Goal: Information Seeking & Learning: Learn about a topic

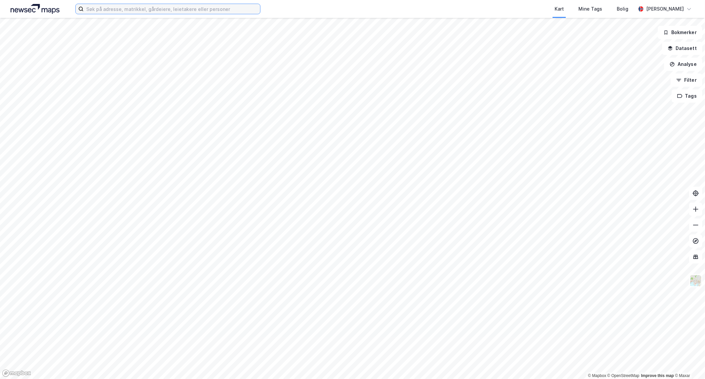
click at [157, 8] on input at bounding box center [172, 9] width 177 height 10
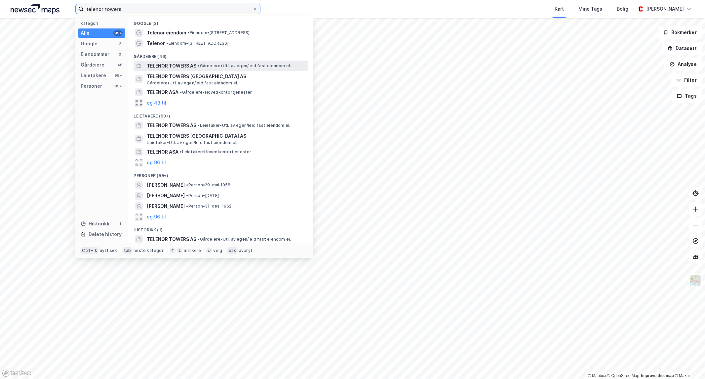
type input "telenor towers"
click at [186, 64] on span "TELENOR TOWERS AS" at bounding box center [172, 66] width 50 height 8
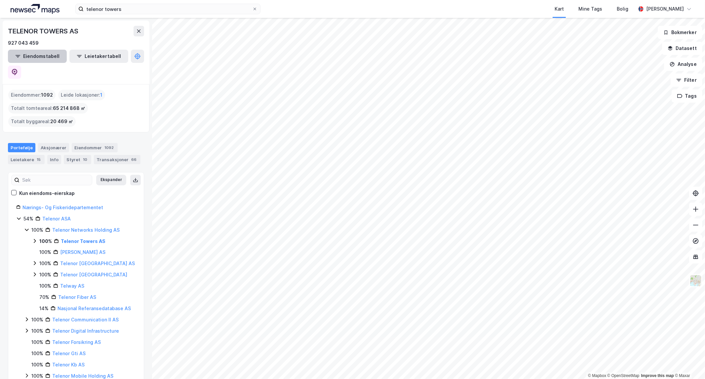
click at [48, 52] on button "Eiendomstabell" at bounding box center [37, 56] width 59 height 13
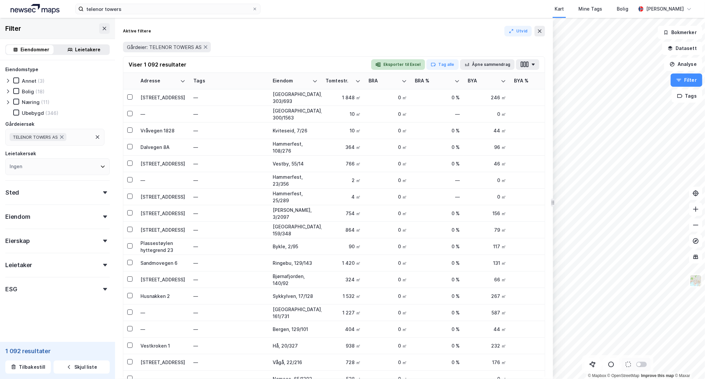
click at [402, 64] on button "Eksporter til Excel" at bounding box center [398, 64] width 54 height 11
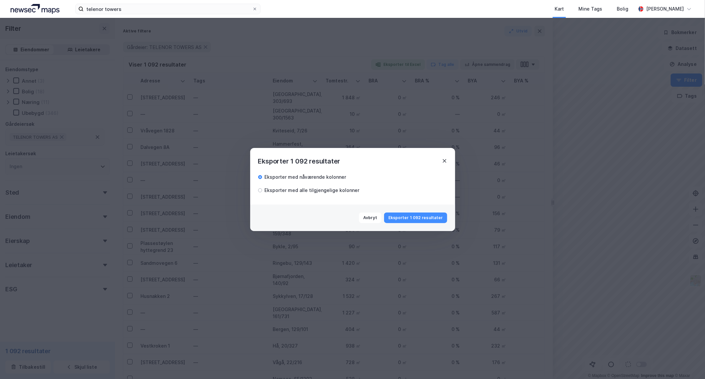
click at [442, 160] on icon at bounding box center [444, 160] width 5 height 5
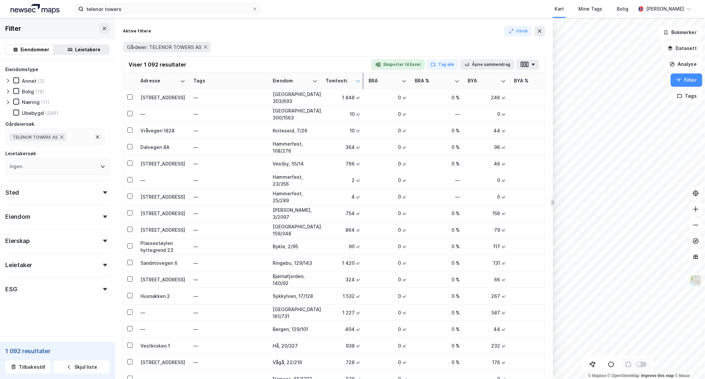
click at [358, 79] on icon at bounding box center [357, 80] width 5 height 5
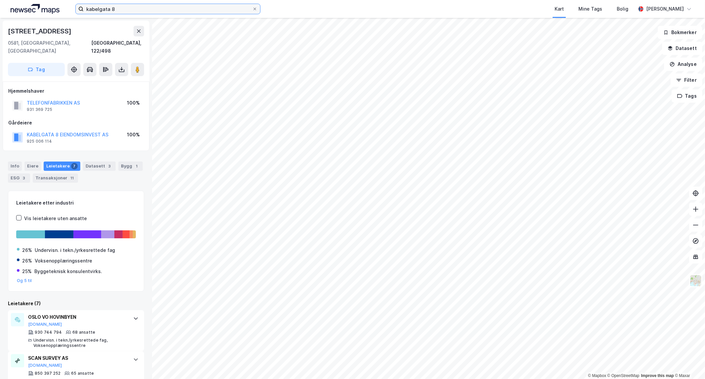
click at [122, 9] on input "kabelgata 8" at bounding box center [168, 9] width 169 height 10
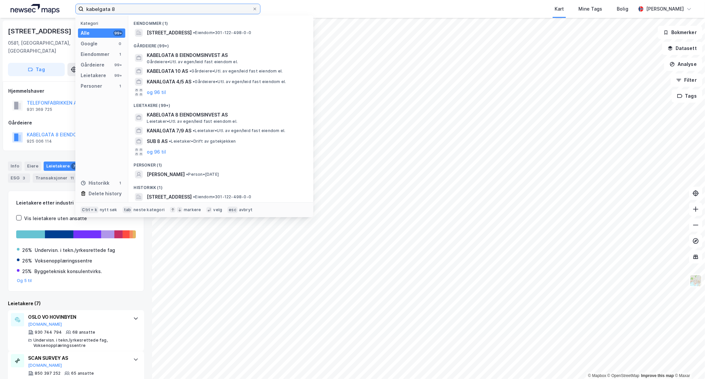
drag, startPoint x: 129, startPoint y: 11, endPoint x: 51, endPoint y: 10, distance: 78.7
click at [54, 9] on div "kabelgata 8 Kategori Alle 99+ Google 0 Eiendommer 1 Gårdeiere 99+ Leietakere 99…" at bounding box center [352, 9] width 705 height 18
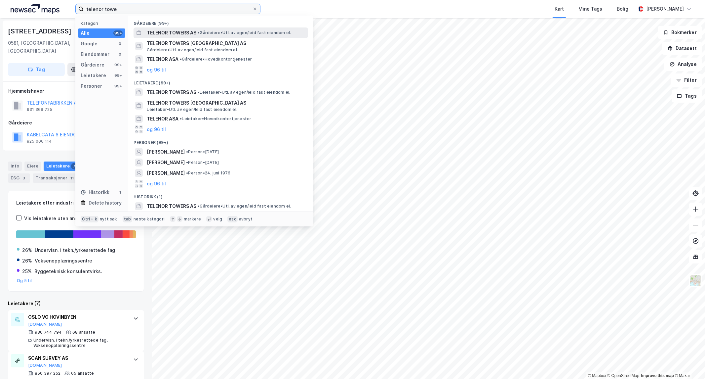
type input "telenor [PERSON_NAME]"
click at [167, 34] on span "TELENOR TOWERS AS" at bounding box center [172, 33] width 50 height 8
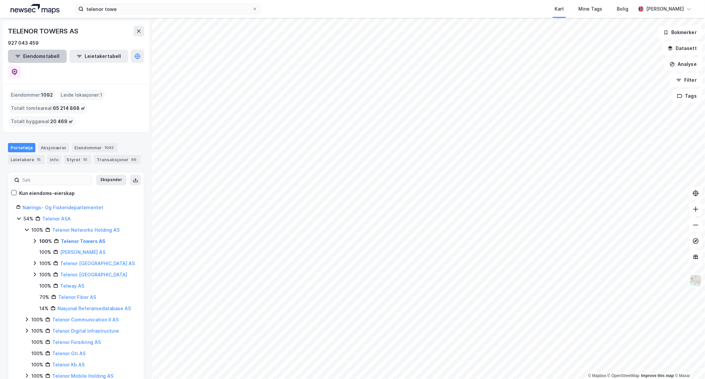
click at [38, 62] on button "Eiendomstabell" at bounding box center [37, 56] width 59 height 13
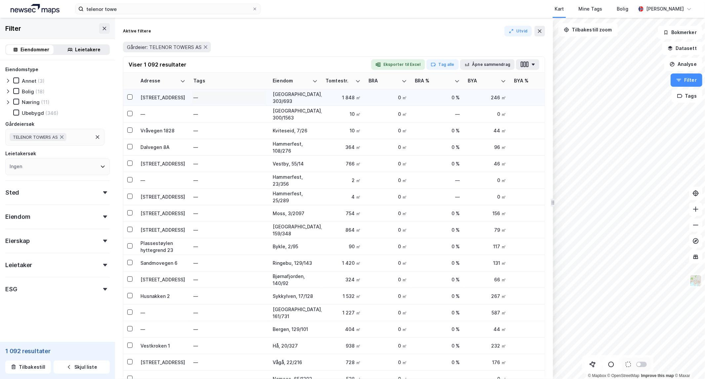
click at [220, 99] on div "—" at bounding box center [228, 97] width 71 height 11
click at [346, 82] on div "Tomtestr." at bounding box center [339, 81] width 27 height 6
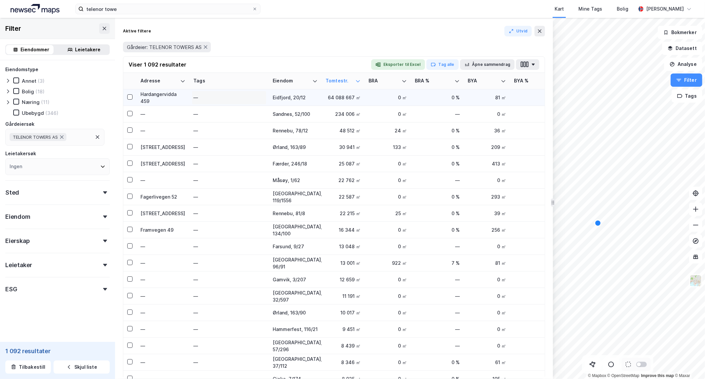
click at [263, 95] on div "—" at bounding box center [228, 97] width 71 height 11
click at [318, 97] on td "Eidfjord, 20/12" at bounding box center [295, 97] width 53 height 17
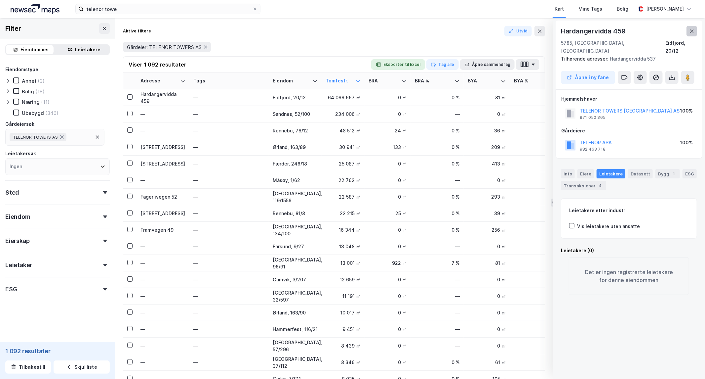
click at [693, 30] on icon at bounding box center [691, 30] width 5 height 5
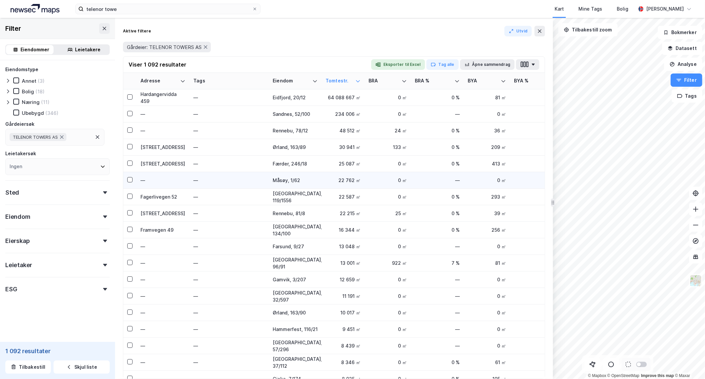
drag, startPoint x: 401, startPoint y: 171, endPoint x: 402, endPoint y: 177, distance: 5.8
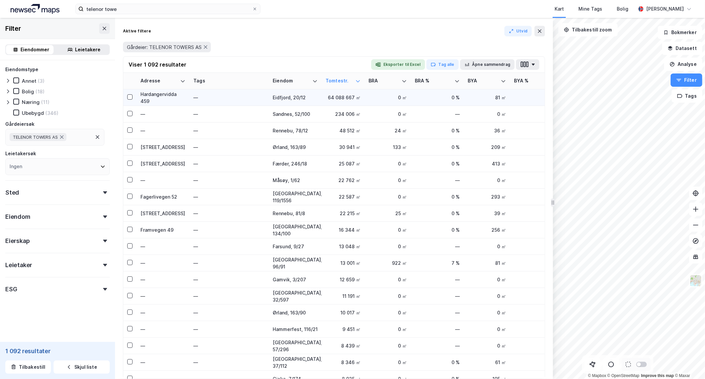
drag, startPoint x: 402, startPoint y: 177, endPoint x: 334, endPoint y: 97, distance: 105.1
click at [334, 97] on div "64 088 667 ㎡" at bounding box center [343, 97] width 35 height 7
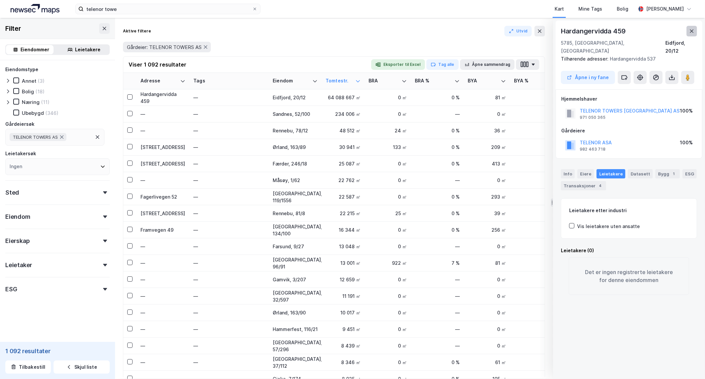
click at [688, 31] on button at bounding box center [692, 31] width 11 height 11
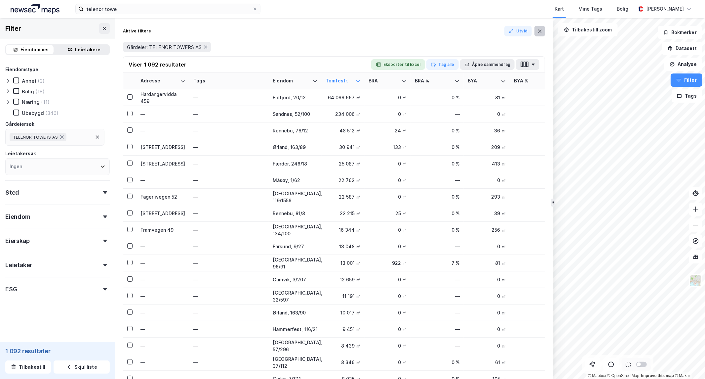
click at [541, 32] on icon at bounding box center [540, 30] width 4 height 3
